Goal: Find specific page/section: Find specific page/section

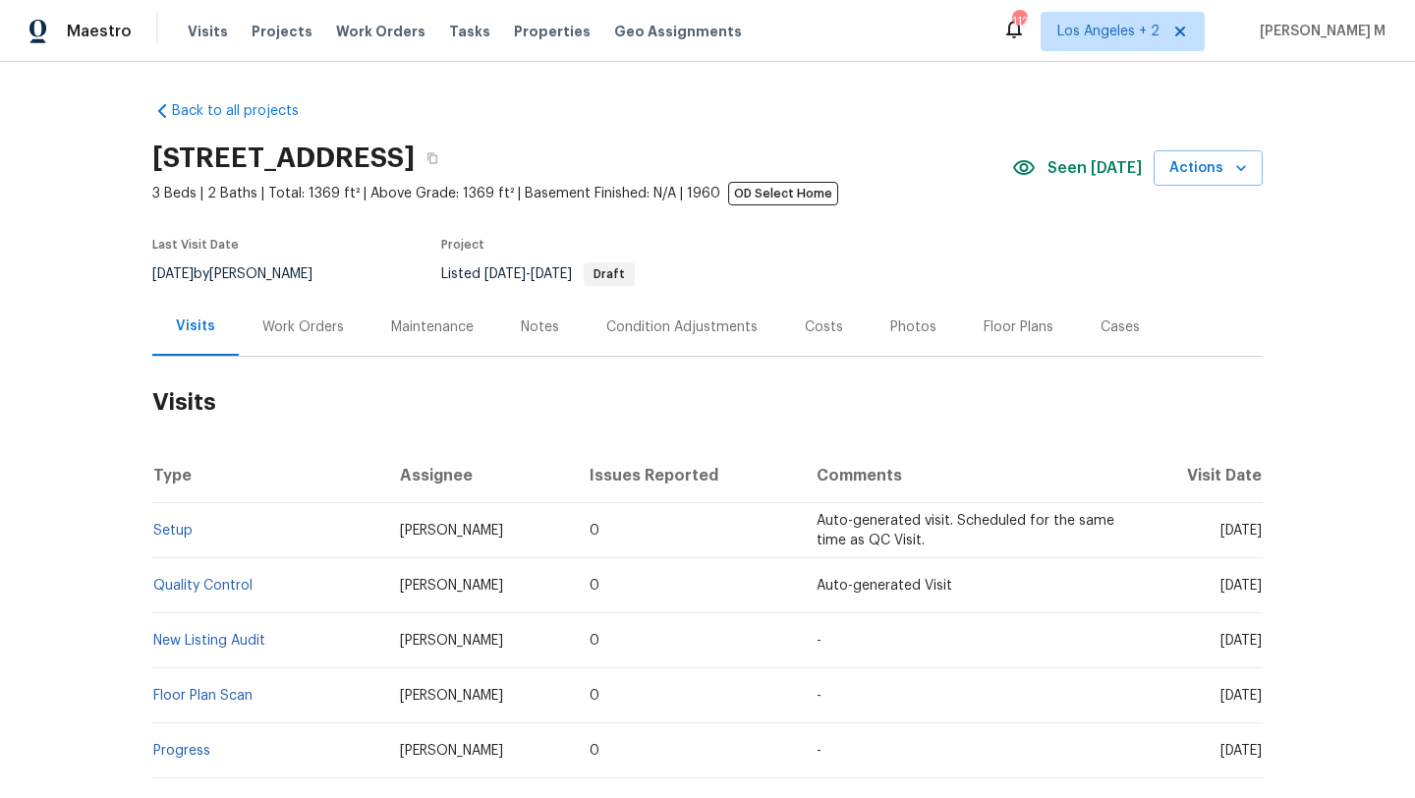
click at [323, 338] on div "Work Orders" at bounding box center [303, 327] width 129 height 58
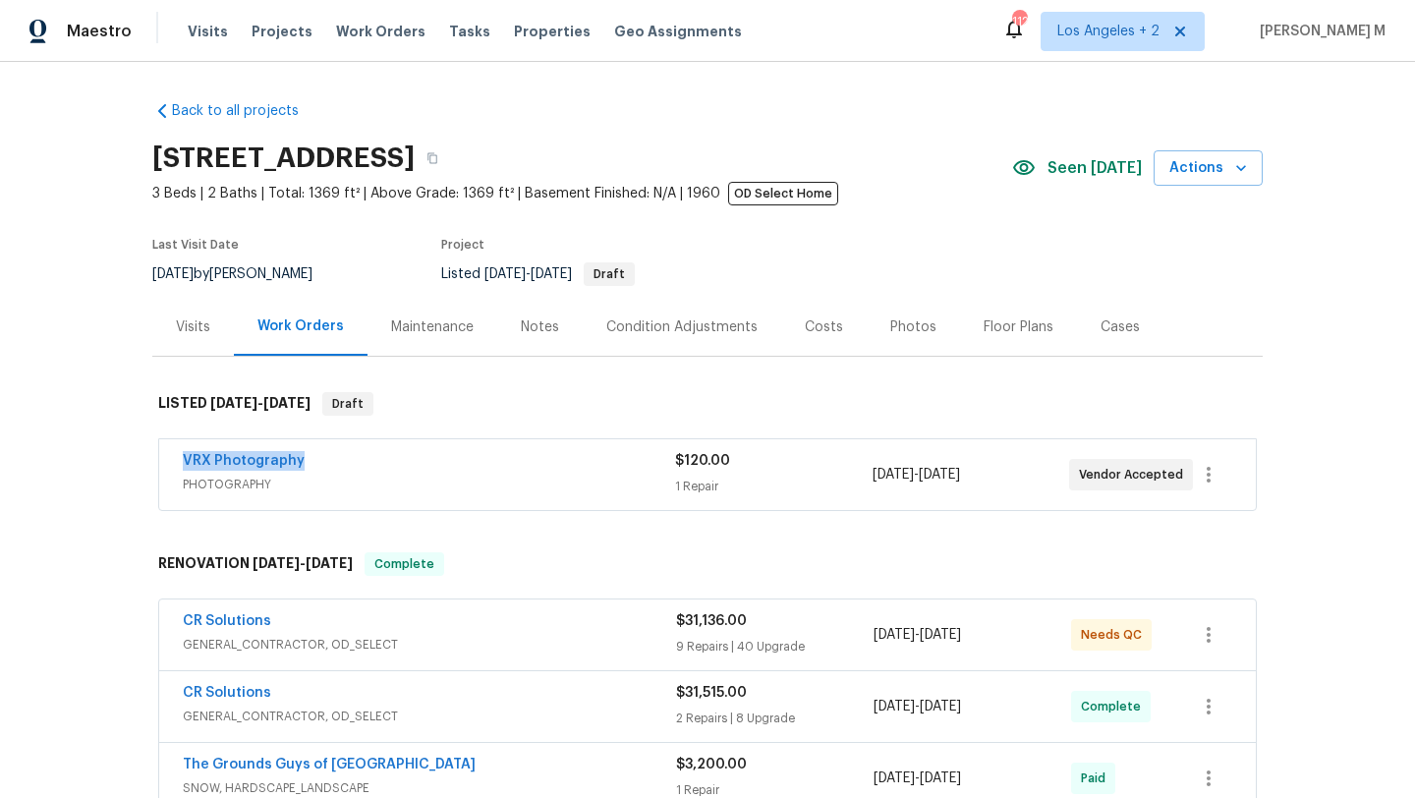
copy link "VRX Photography"
drag, startPoint x: 165, startPoint y: 464, endPoint x: 329, endPoint y: 464, distance: 164.1
click at [329, 464] on div "VRX Photography PHOTOGRAPHY $120.00 1 Repair 10/7/2025 - 10/8/2025 Vendor Accep…" at bounding box center [707, 474] width 1097 height 71
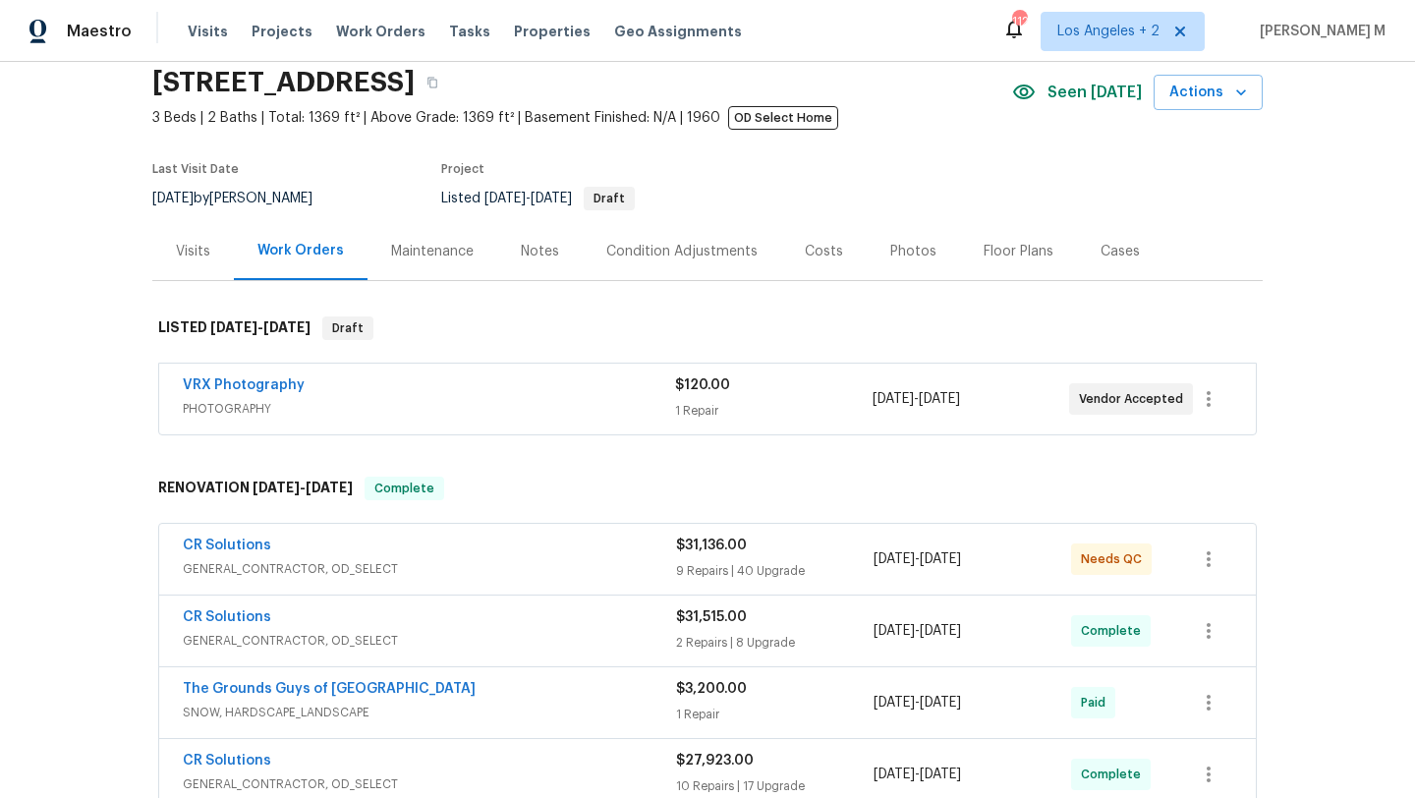
click at [614, 557] on div "CR Solutions" at bounding box center [429, 548] width 493 height 24
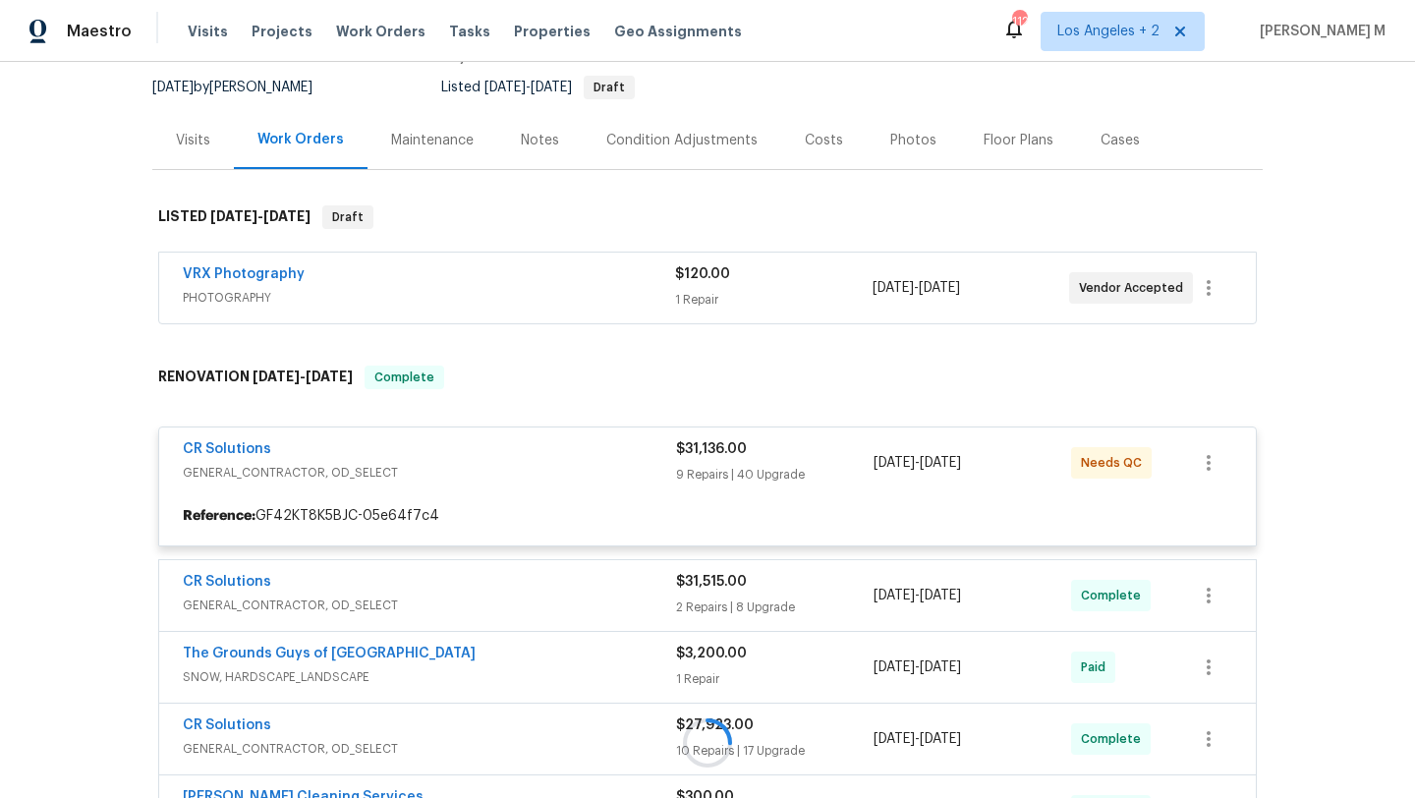
scroll to position [192, 0]
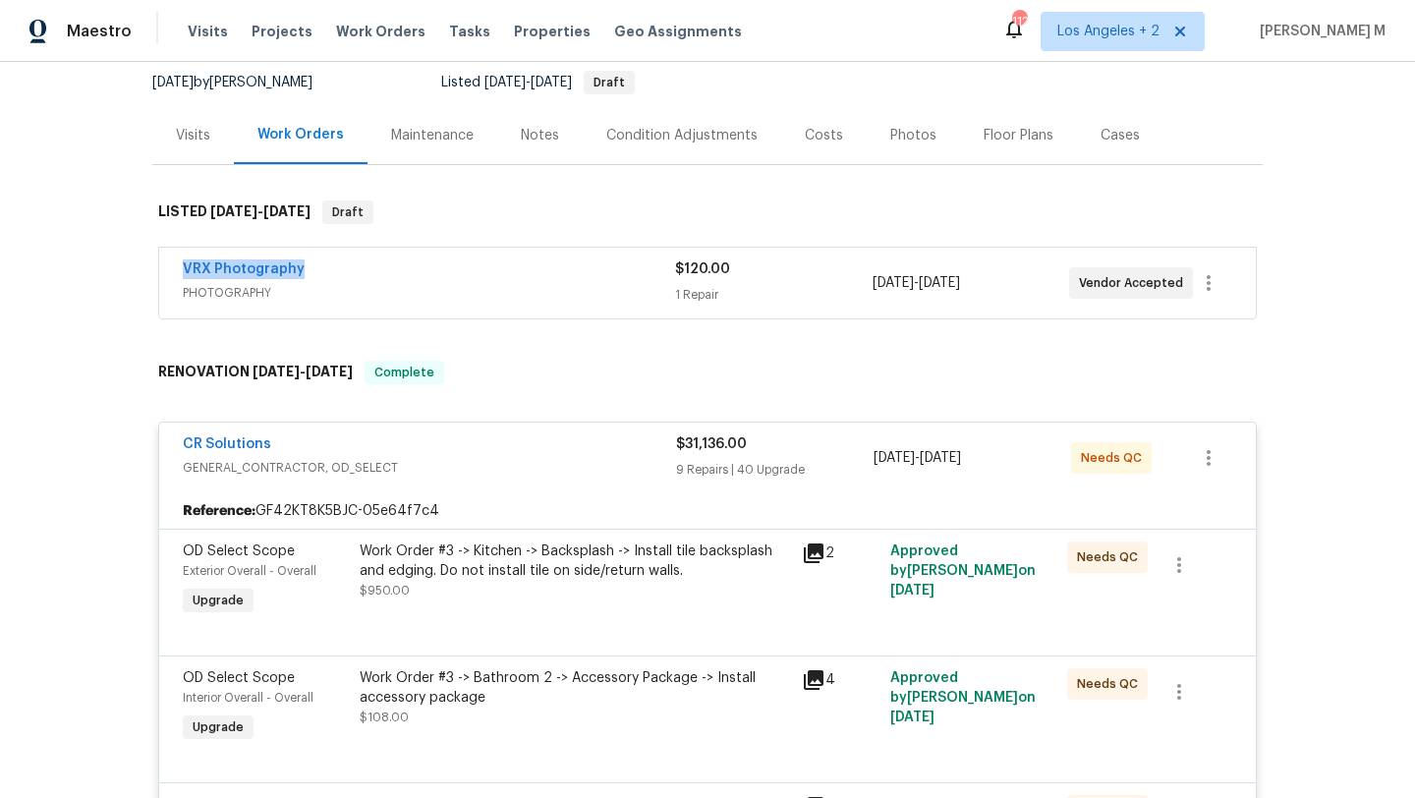
copy link "VRX Photography"
drag, startPoint x: 166, startPoint y: 269, endPoint x: 337, endPoint y: 269, distance: 171.0
click at [337, 269] on div "VRX Photography PHOTOGRAPHY $120.00 1 Repair 10/7/2025 - 10/8/2025 Vendor Accep…" at bounding box center [707, 283] width 1097 height 71
copy link "CR Solutions"
drag, startPoint x: 172, startPoint y: 450, endPoint x: 280, endPoint y: 449, distance: 108.1
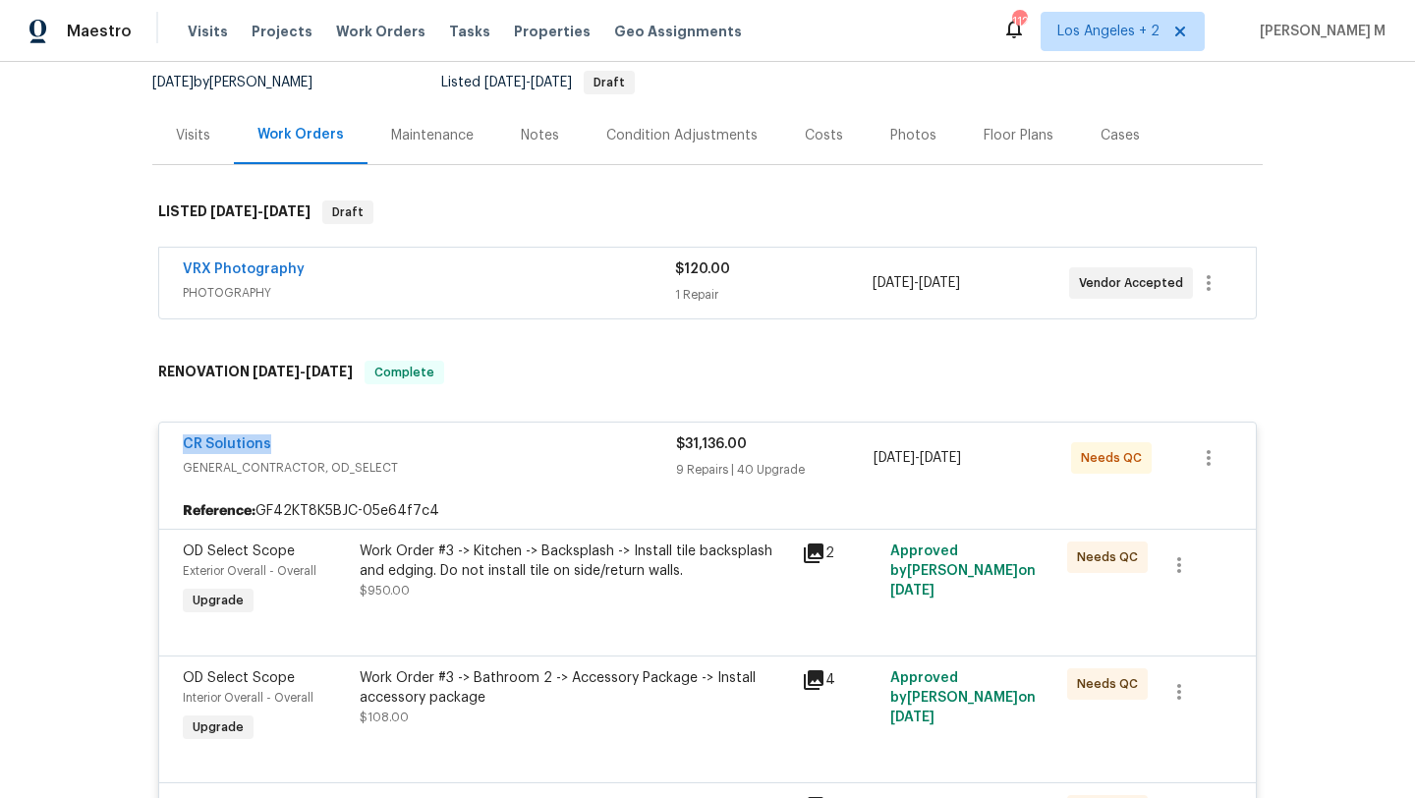
click at [280, 449] on div "CR Solutions GENERAL_CONTRACTOR, OD_SELECT $31,136.00 9 Repairs | 40 Upgrade 6/…" at bounding box center [707, 458] width 1097 height 71
copy span "6/19/2025 - 9/19/2025"
drag, startPoint x: 866, startPoint y: 463, endPoint x: 1010, endPoint y: 454, distance: 144.7
click at [1010, 454] on div "6/19/2025 - 9/19/2025" at bounding box center [973, 457] width 198 height 47
